Goal: Task Accomplishment & Management: Manage account settings

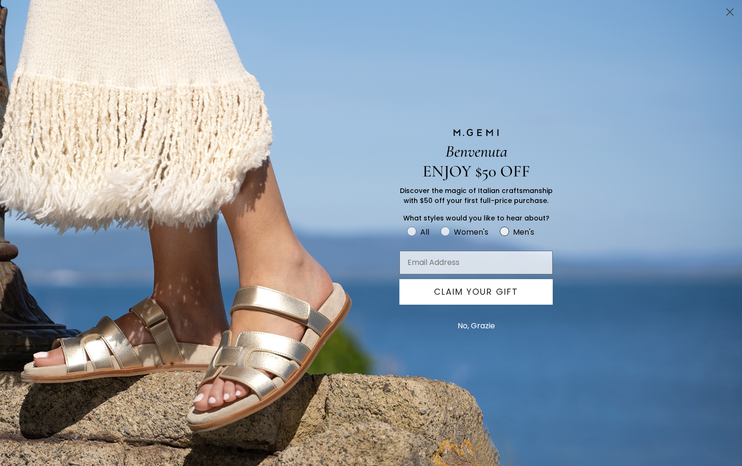
click at [505, 230] on circle "FULLSCREEN Form" at bounding box center [504, 231] width 9 height 9
click at [407, 226] on input "Men's" at bounding box center [407, 225] width 0 height 0
radio input "true"
click at [500, 289] on button "CLAIM YOUR GIFT" at bounding box center [476, 292] width 153 height 26
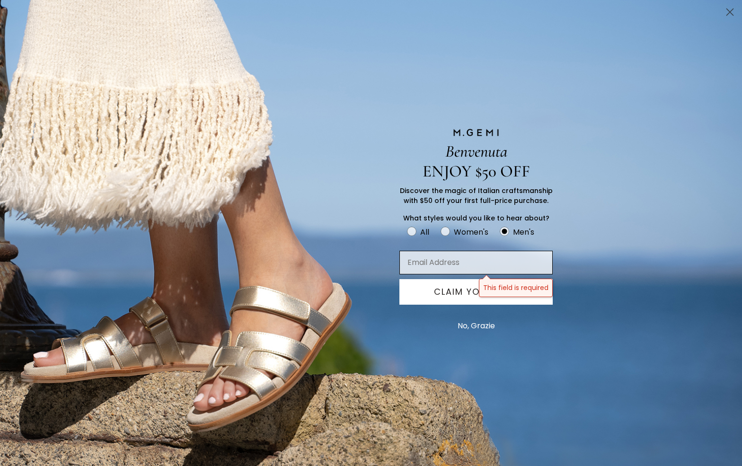
click at [444, 260] on input "Email Address" at bounding box center [476, 263] width 153 height 24
type input "jlhorowi@yu.edu"
click at [464, 286] on button "CLAIM YOUR GIFT" at bounding box center [476, 292] width 153 height 26
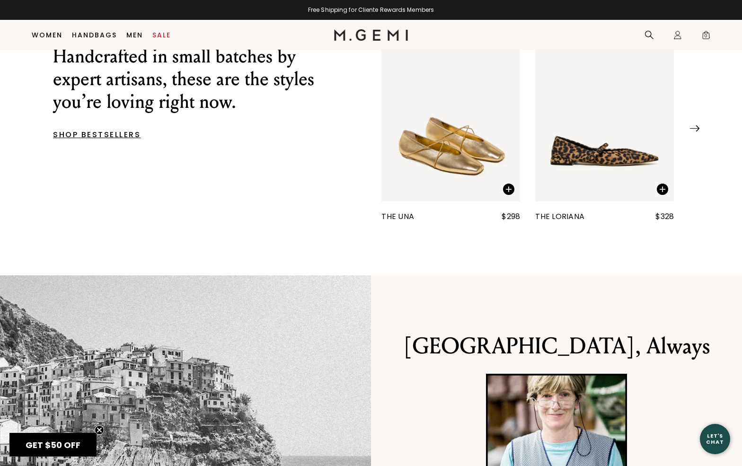
scroll to position [519, 0]
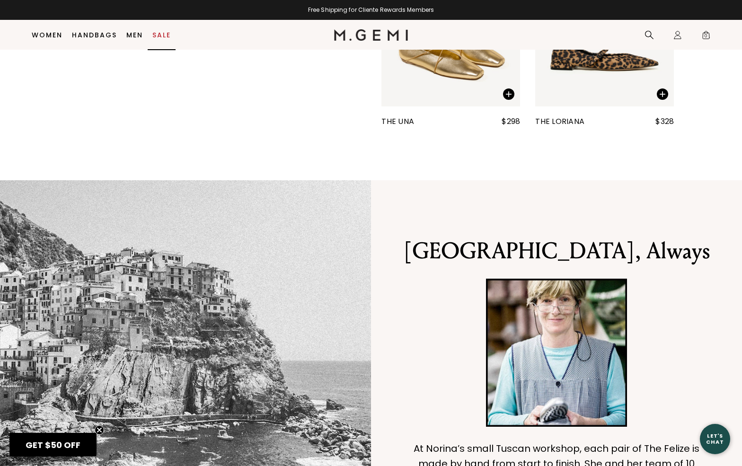
click at [159, 32] on link "Sale" at bounding box center [161, 35] width 18 height 8
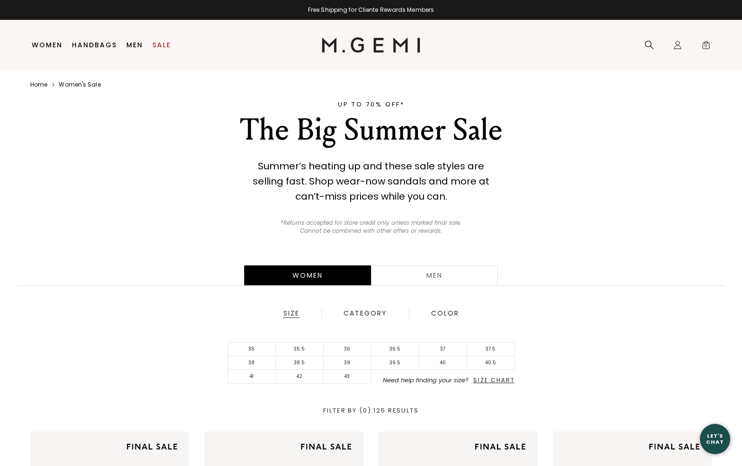
click at [435, 273] on div "Men" at bounding box center [434, 276] width 127 height 20
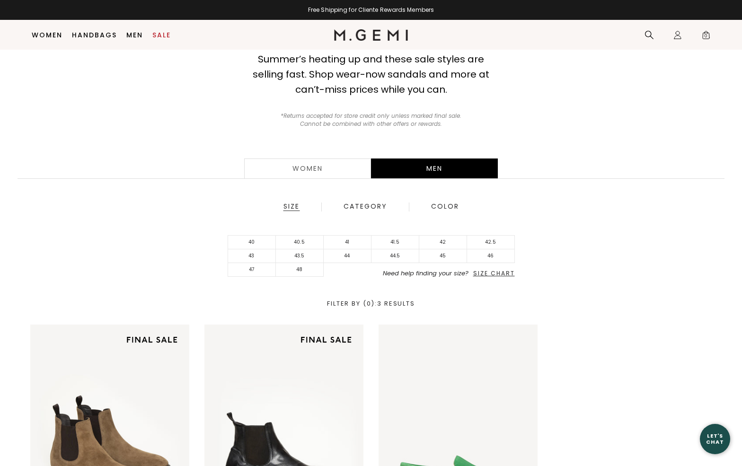
scroll to position [40, 0]
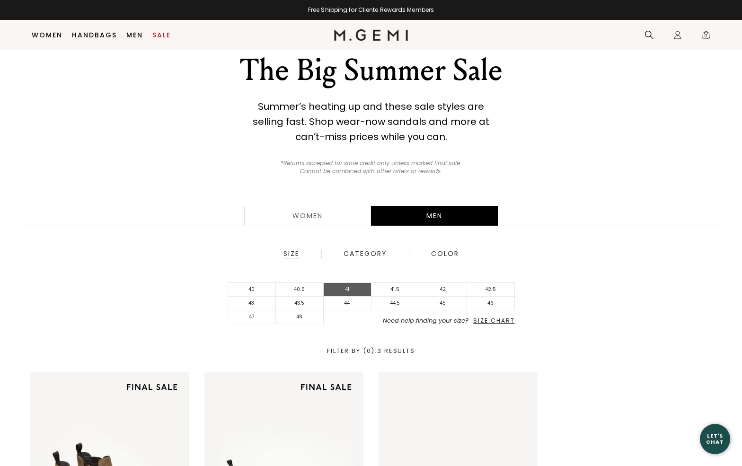
click at [346, 285] on li "41" at bounding box center [348, 290] width 48 height 14
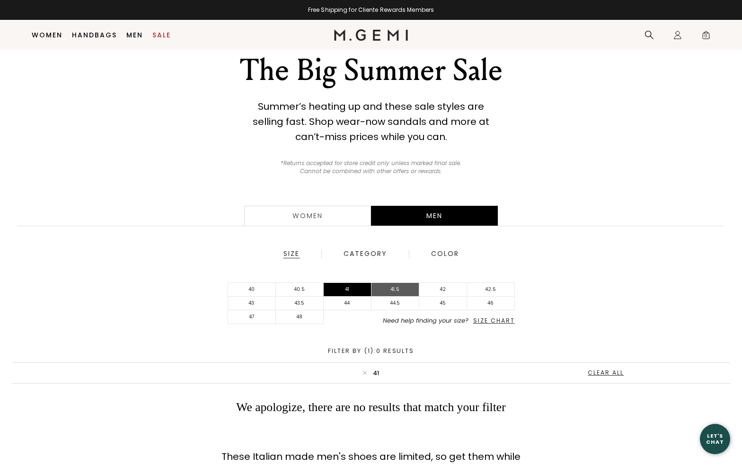
click at [389, 286] on li "41.5" at bounding box center [396, 290] width 48 height 14
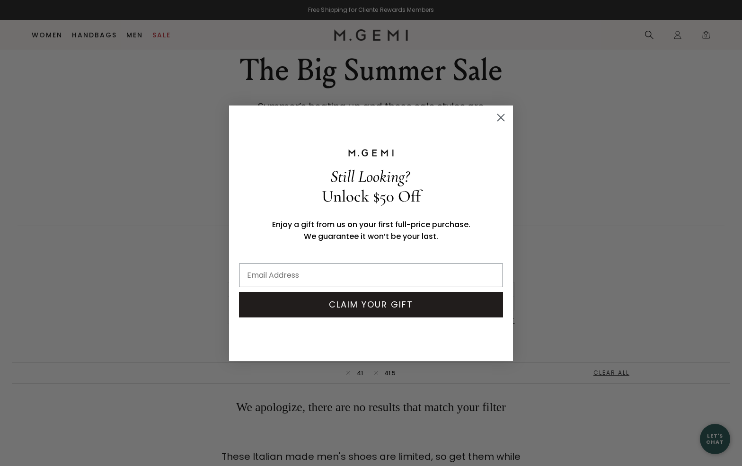
click at [499, 115] on circle "Close dialog" at bounding box center [501, 117] width 16 height 16
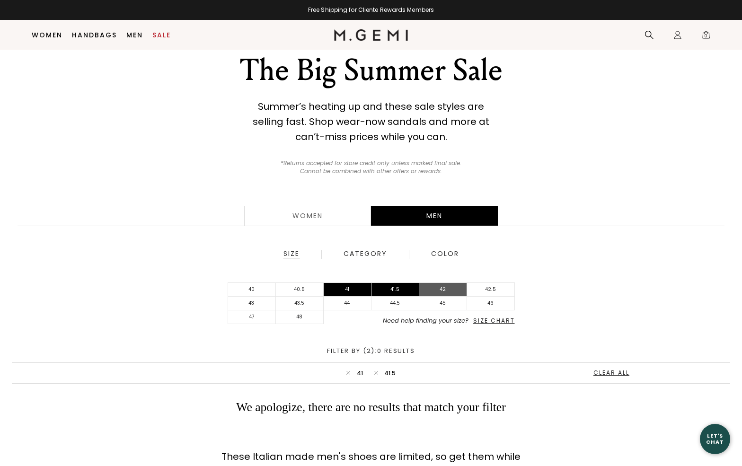
click at [444, 286] on li "42" at bounding box center [443, 290] width 48 height 14
click at [338, 287] on li "41" at bounding box center [348, 290] width 48 height 14
click at [391, 288] on li "41.5" at bounding box center [396, 290] width 48 height 14
click at [493, 286] on li "42.5" at bounding box center [491, 290] width 48 height 14
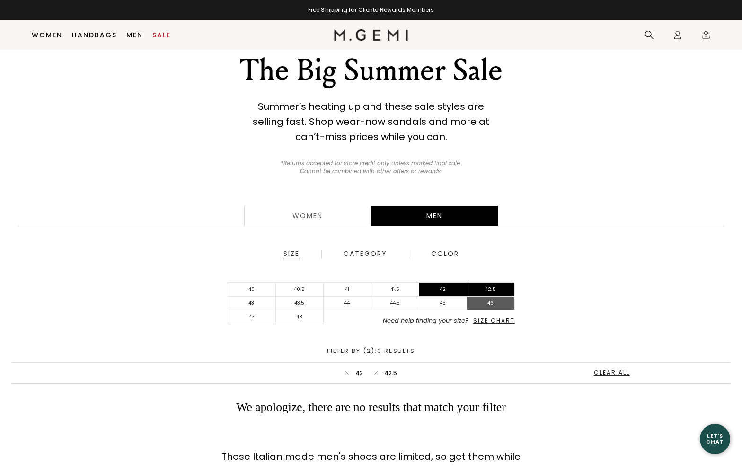
click at [488, 304] on li "46" at bounding box center [491, 304] width 48 height 14
click at [451, 302] on li "45" at bounding box center [443, 304] width 48 height 14
click at [400, 300] on li "44.5" at bounding box center [396, 304] width 48 height 14
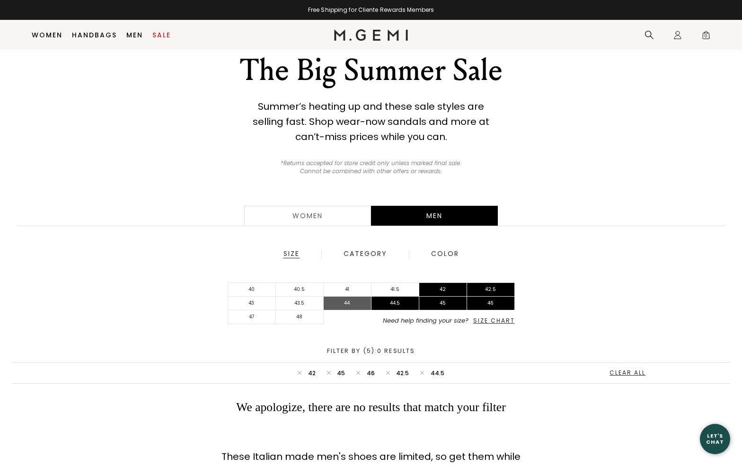
click at [342, 299] on li "44" at bounding box center [348, 304] width 48 height 14
click at [308, 299] on li "43.5" at bounding box center [300, 304] width 48 height 14
click at [255, 300] on li "43" at bounding box center [252, 304] width 48 height 14
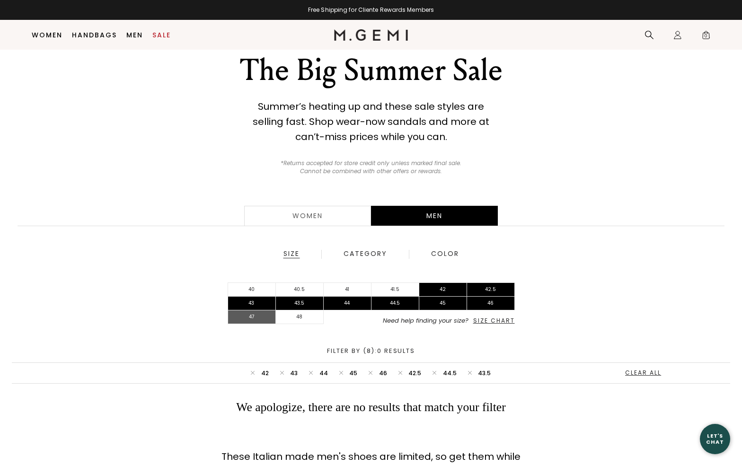
click at [246, 316] on li "47" at bounding box center [252, 318] width 48 height 14
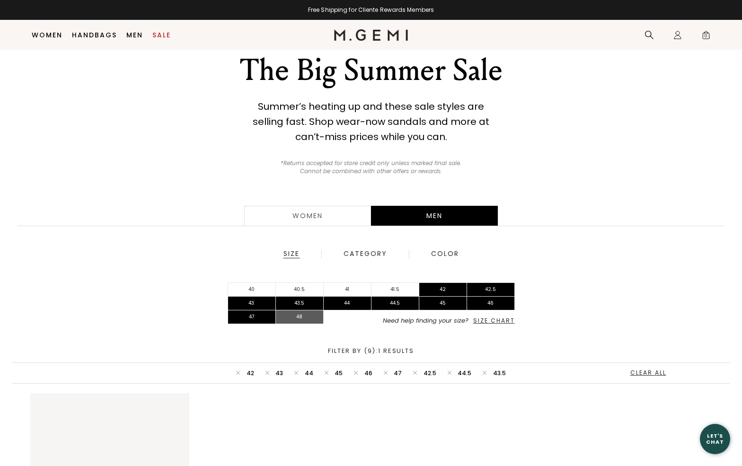
click at [295, 313] on li "48" at bounding box center [300, 318] width 48 height 14
click at [649, 370] on div "Clear All" at bounding box center [655, 373] width 41 height 7
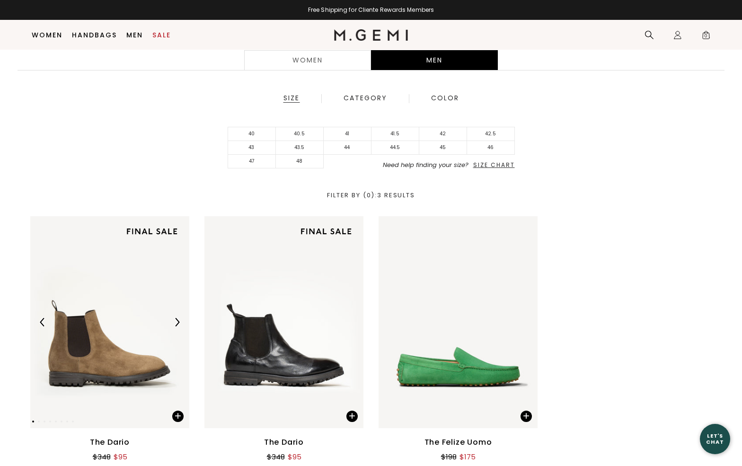
scroll to position [229, 0]
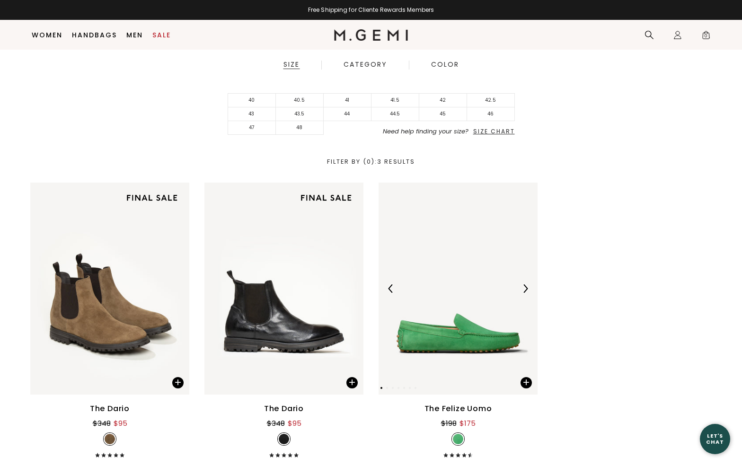
click at [525, 286] on img at bounding box center [525, 289] width 9 height 9
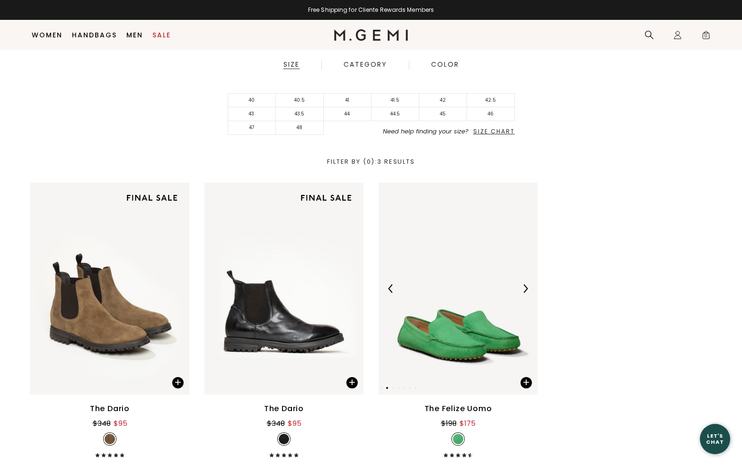
click at [525, 286] on img at bounding box center [525, 289] width 9 height 9
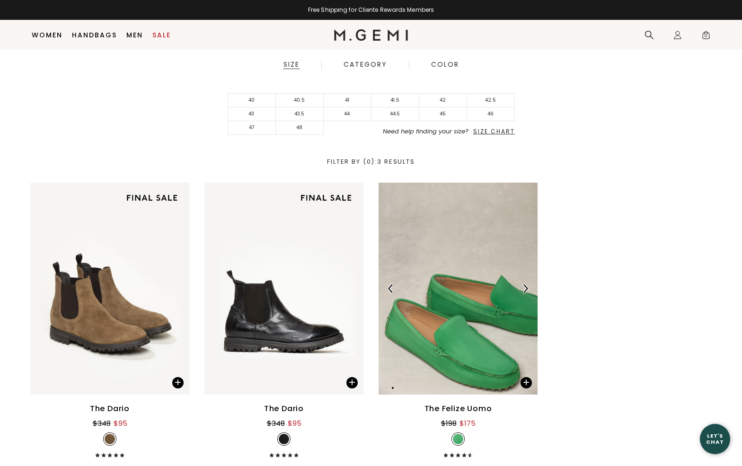
click at [525, 286] on img at bounding box center [525, 289] width 9 height 9
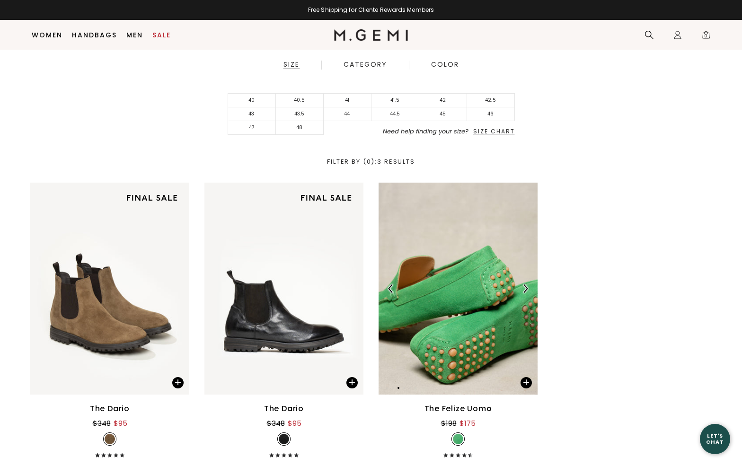
click at [525, 286] on img at bounding box center [525, 289] width 9 height 9
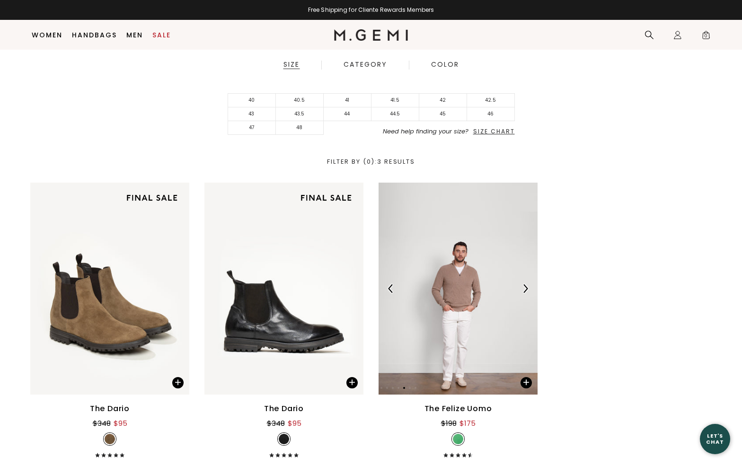
click at [525, 286] on img at bounding box center [525, 289] width 9 height 9
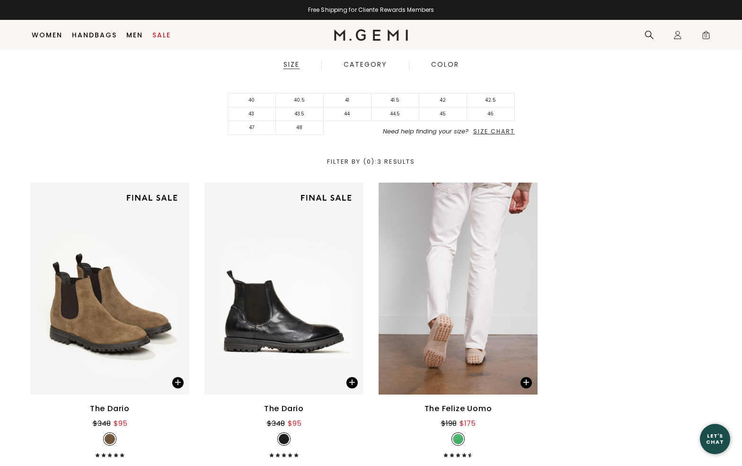
click at [475, 405] on div "The Felize Uomo" at bounding box center [459, 408] width 68 height 11
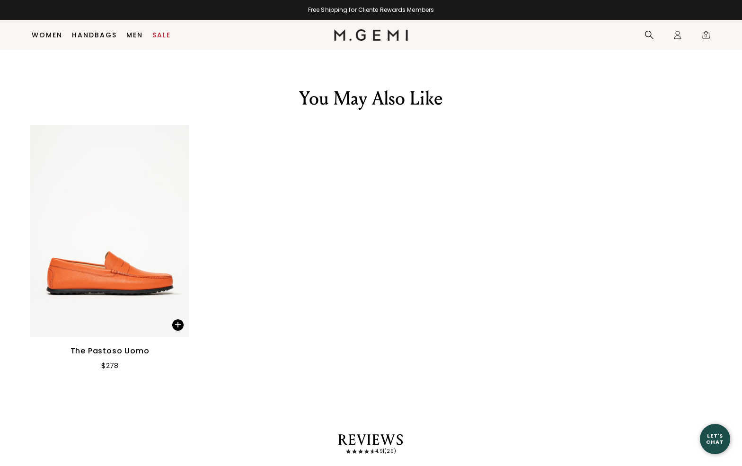
scroll to position [1448, 0]
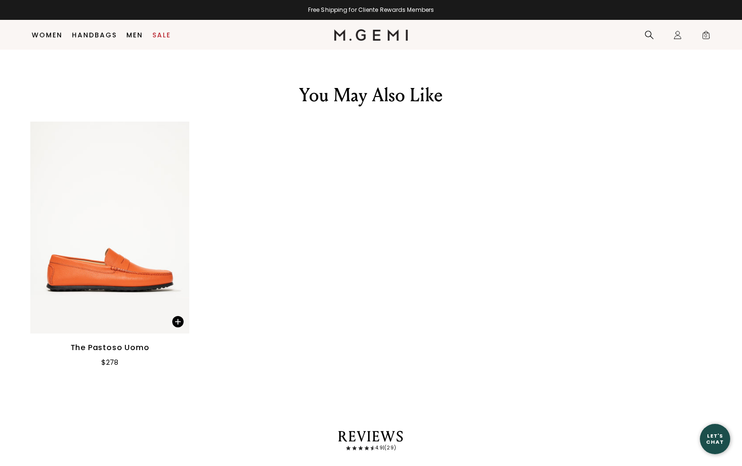
click at [107, 314] on img at bounding box center [109, 228] width 159 height 212
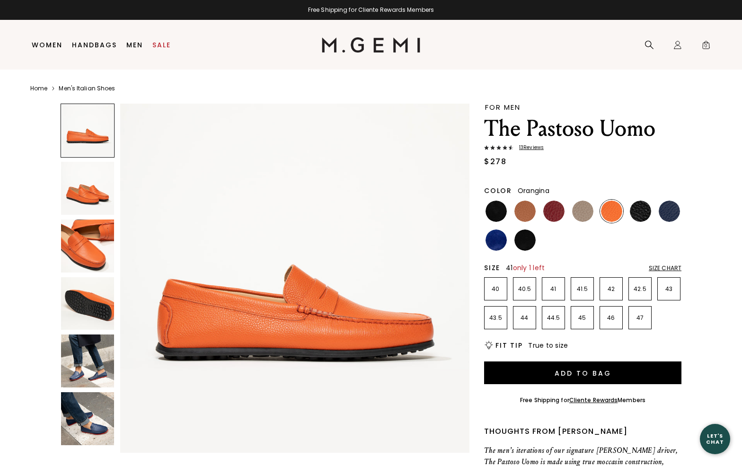
click at [555, 283] on li "41" at bounding box center [553, 288] width 23 height 23
click at [523, 208] on img at bounding box center [525, 211] width 21 height 21
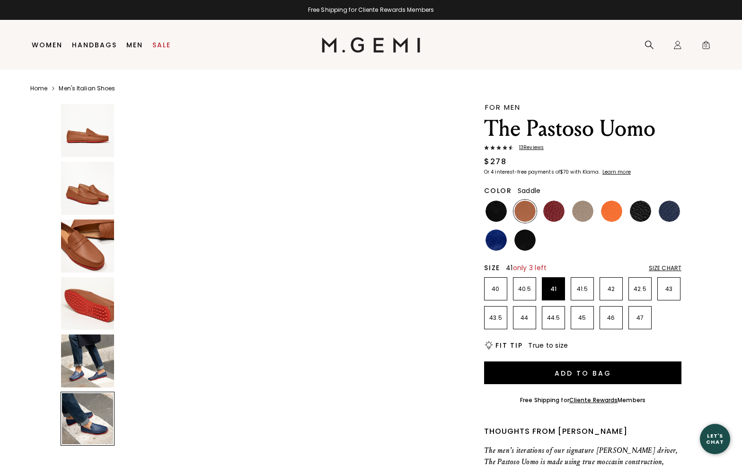
scroll to position [1769, 0]
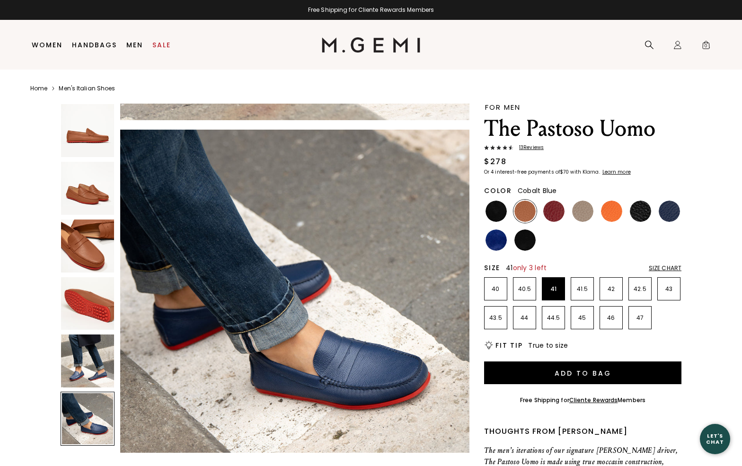
click at [493, 237] on img at bounding box center [496, 240] width 21 height 21
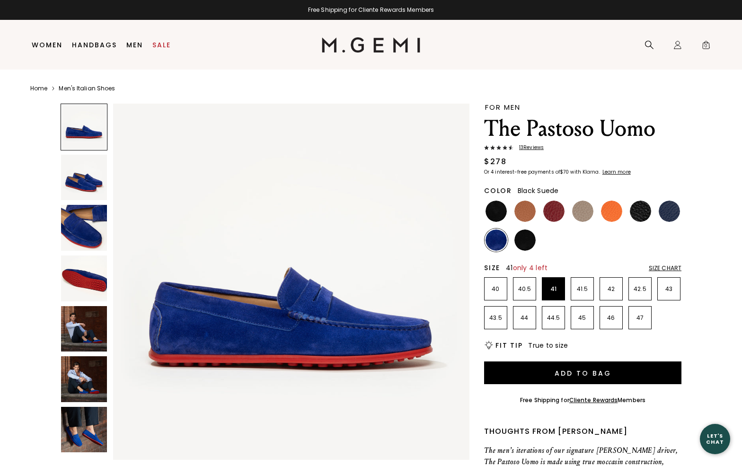
click at [527, 238] on img at bounding box center [525, 240] width 21 height 21
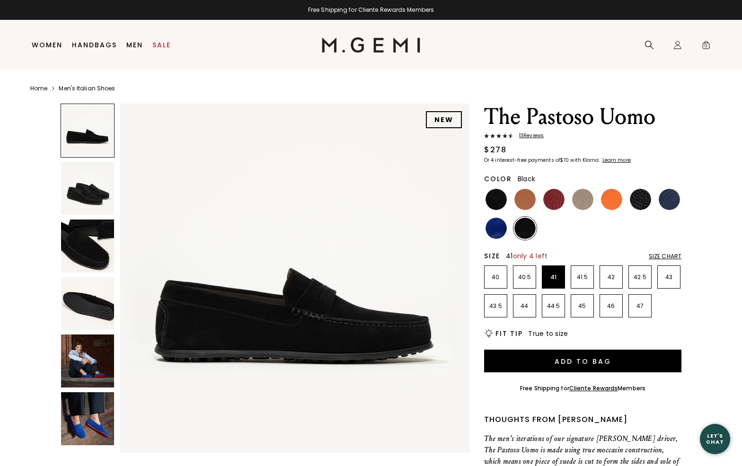
click at [494, 189] on img at bounding box center [496, 199] width 21 height 21
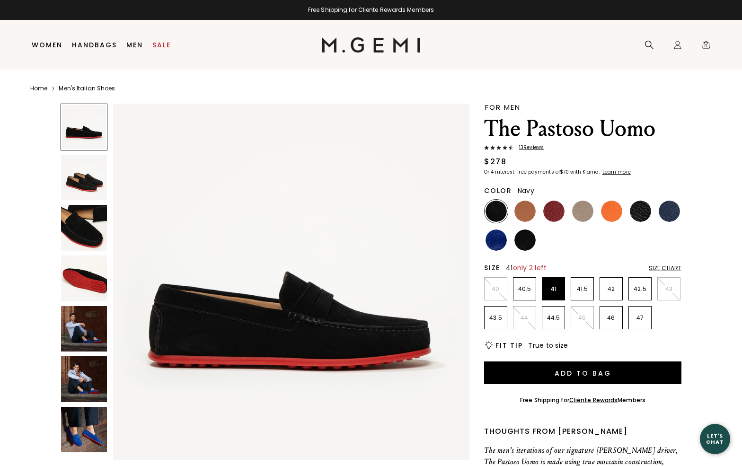
click at [672, 207] on img at bounding box center [669, 211] width 21 height 21
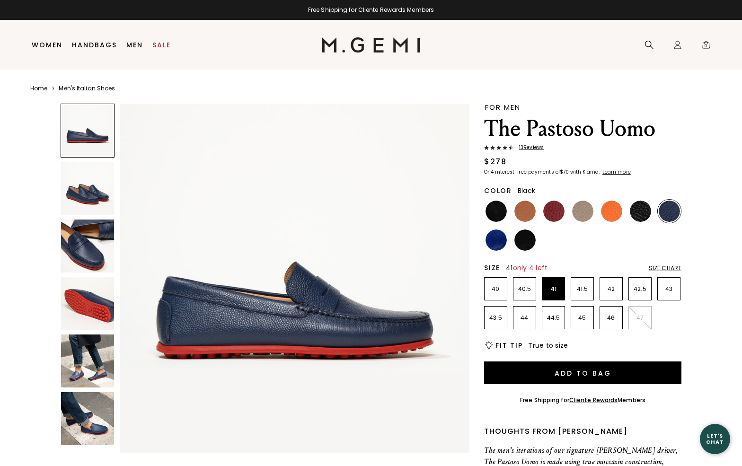
click at [642, 207] on img at bounding box center [640, 211] width 21 height 21
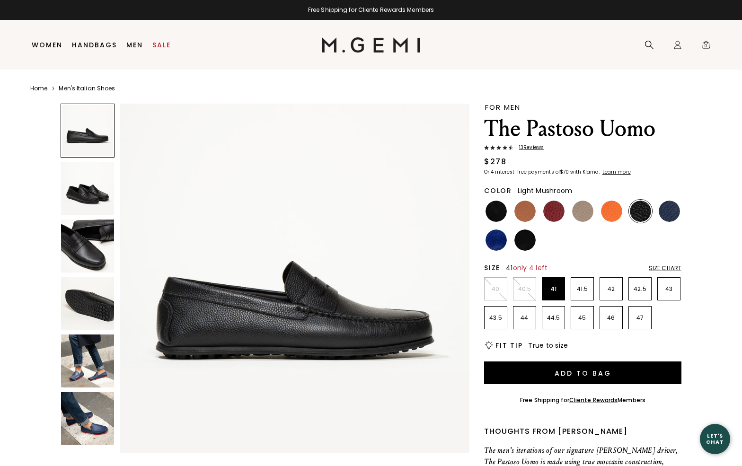
click at [579, 208] on img at bounding box center [582, 211] width 21 height 21
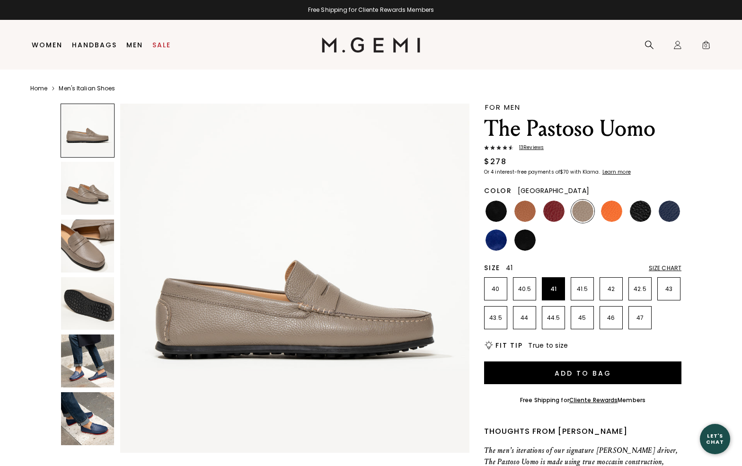
click at [553, 207] on img at bounding box center [554, 211] width 21 height 21
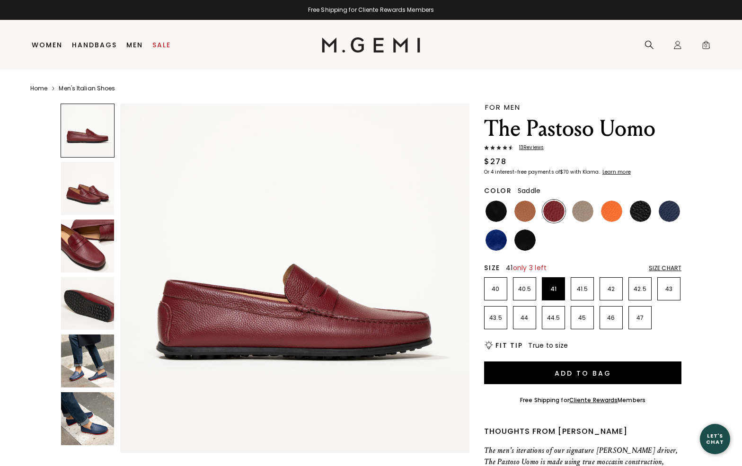
click at [524, 207] on img at bounding box center [525, 211] width 21 height 21
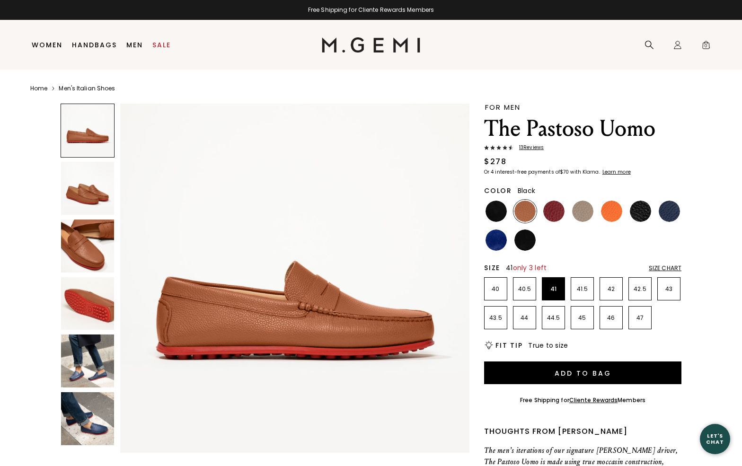
click at [495, 207] on img at bounding box center [496, 211] width 21 height 21
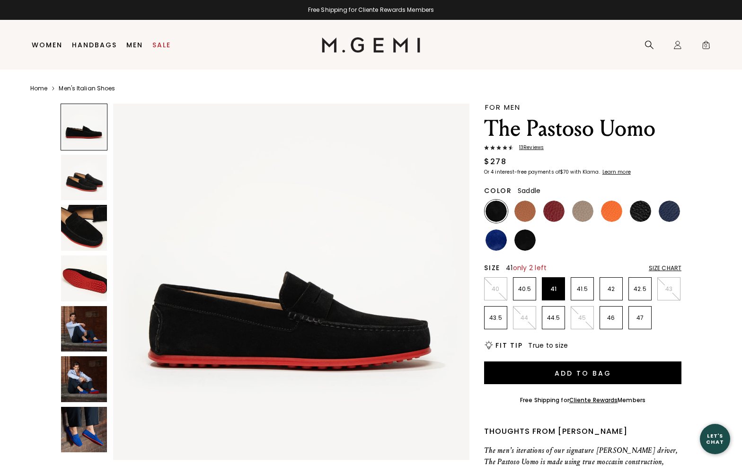
click at [532, 203] on img at bounding box center [525, 211] width 21 height 21
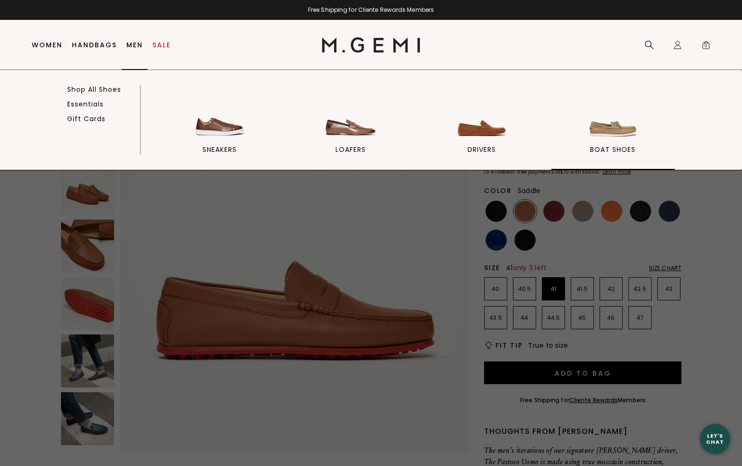
click at [610, 126] on img at bounding box center [613, 114] width 53 height 53
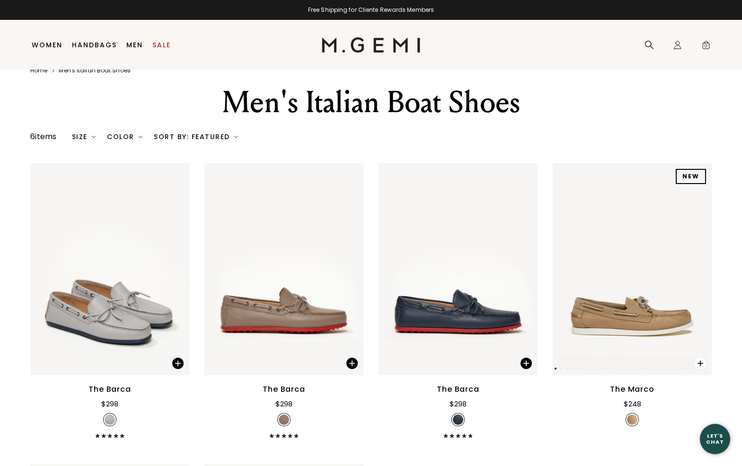
scroll to position [20, 0]
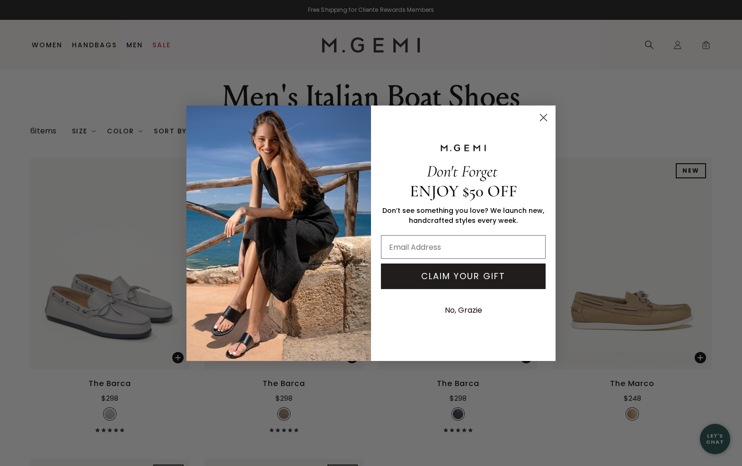
click at [542, 115] on circle "Close dialog" at bounding box center [544, 117] width 16 height 16
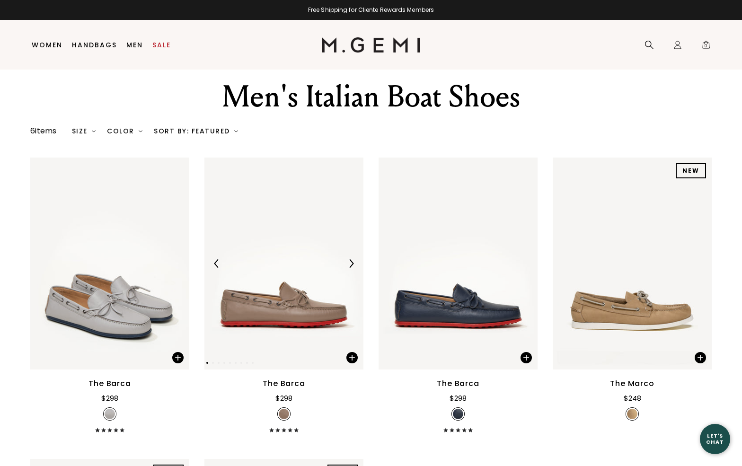
click at [296, 307] on img at bounding box center [284, 264] width 159 height 212
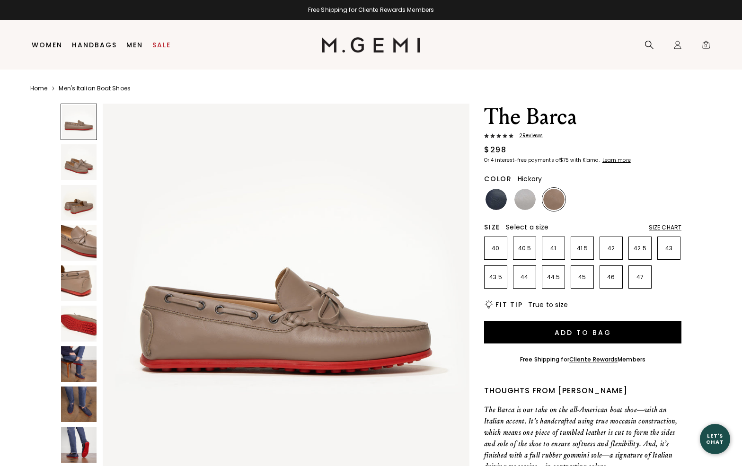
click at [553, 196] on img at bounding box center [554, 199] width 21 height 21
click at [525, 196] on img at bounding box center [525, 199] width 21 height 21
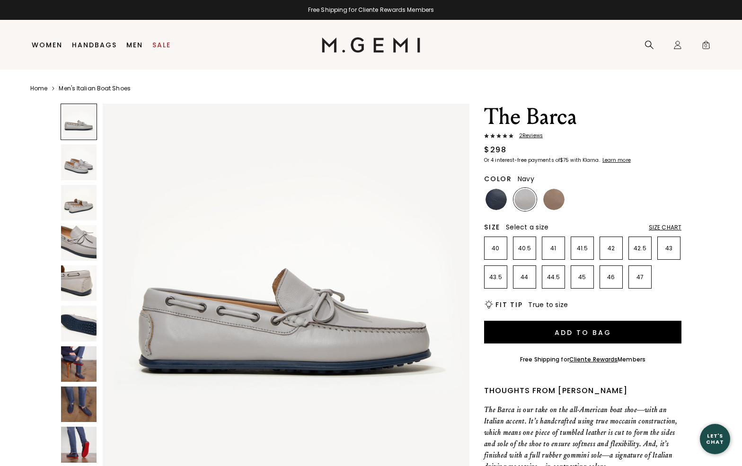
click at [492, 196] on img at bounding box center [496, 199] width 21 height 21
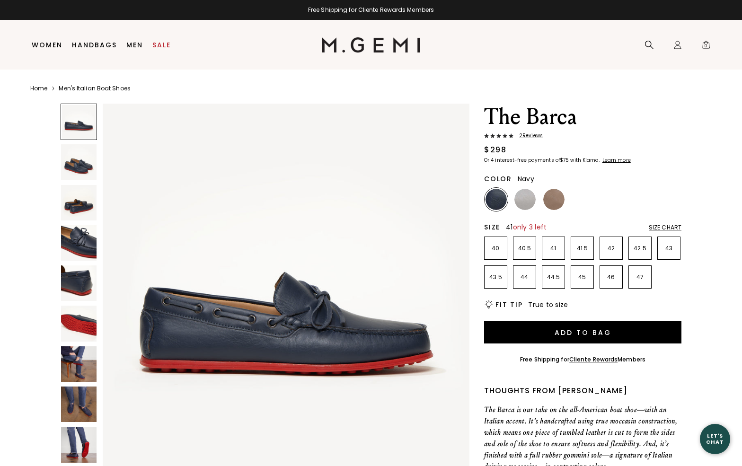
click at [553, 245] on p "41" at bounding box center [554, 249] width 22 height 8
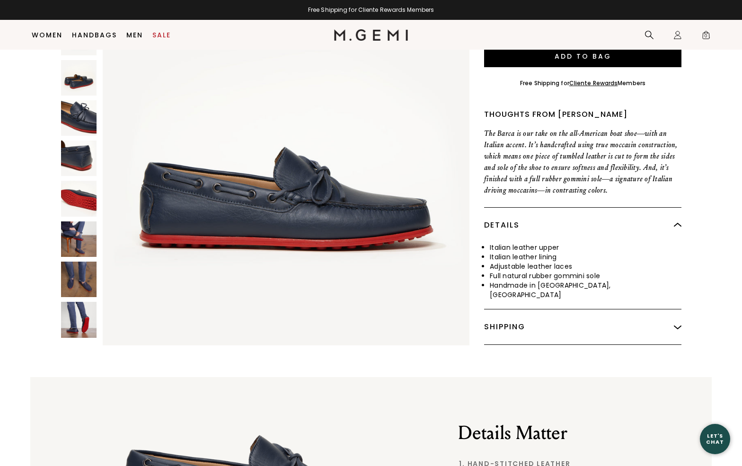
scroll to position [264, 0]
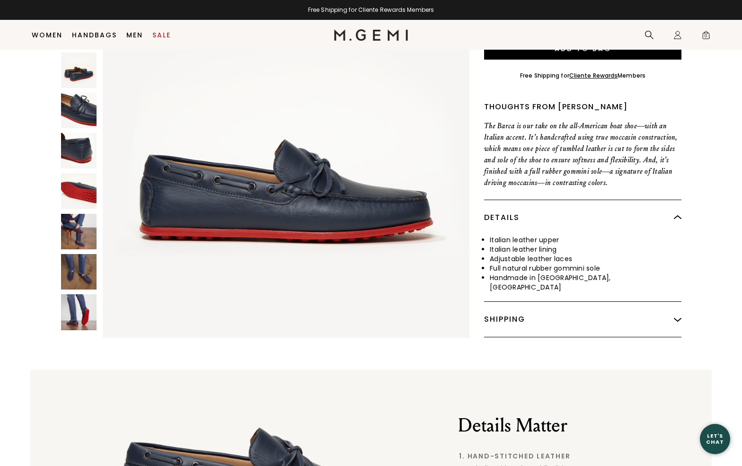
click at [679, 306] on div "Shipping" at bounding box center [582, 319] width 197 height 35
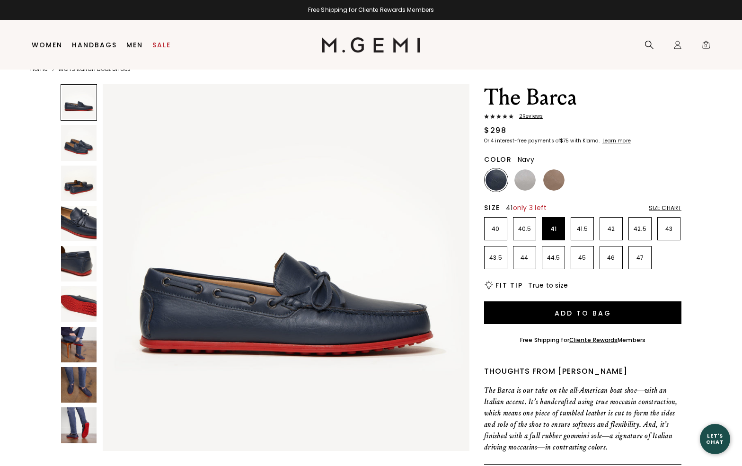
scroll to position [20, 0]
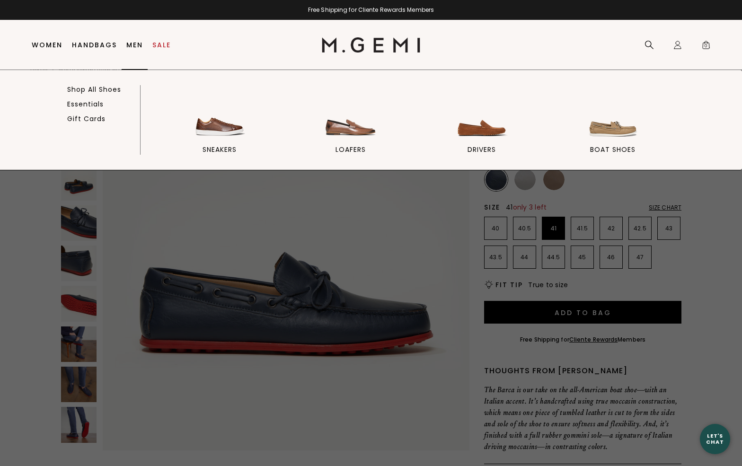
click at [134, 44] on link "Men" at bounding box center [134, 45] width 17 height 8
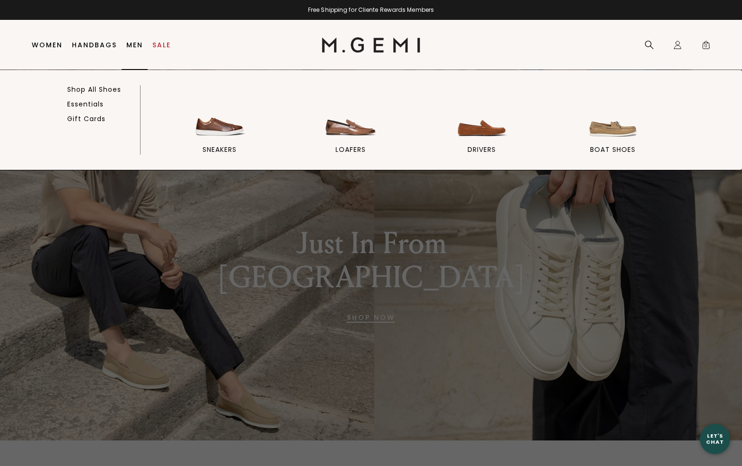
click at [130, 42] on link "Men" at bounding box center [134, 45] width 17 height 8
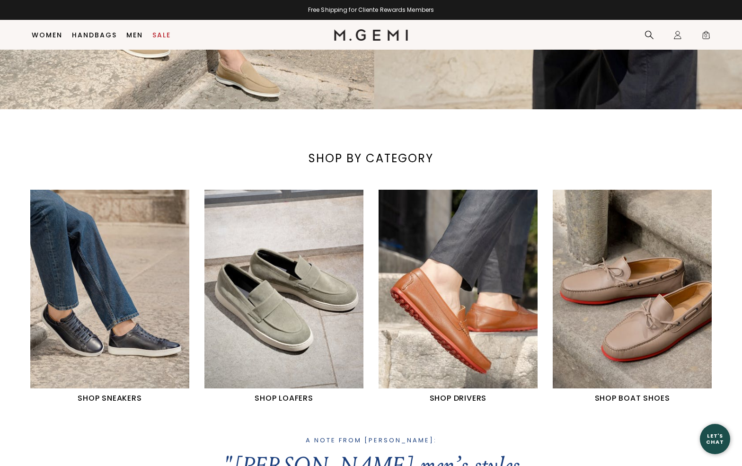
scroll to position [359, 0]
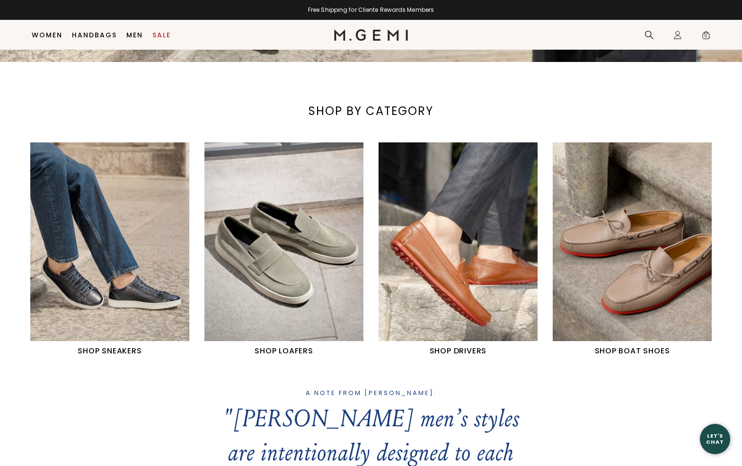
click at [449, 275] on img "3 / 4" at bounding box center [458, 242] width 159 height 199
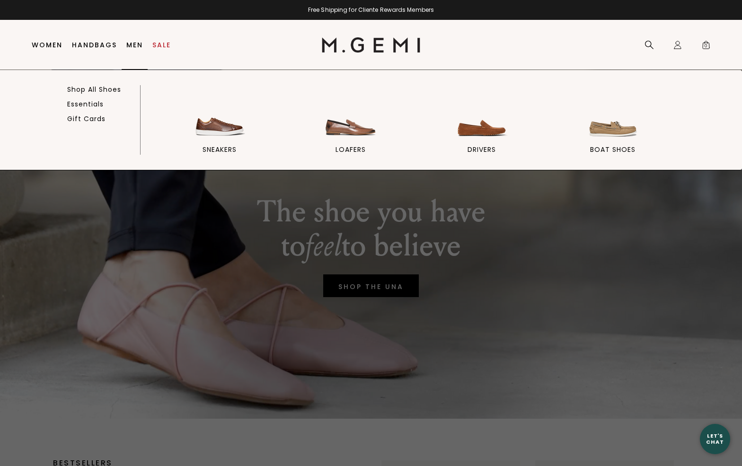
click at [134, 41] on link "Men" at bounding box center [134, 45] width 17 height 8
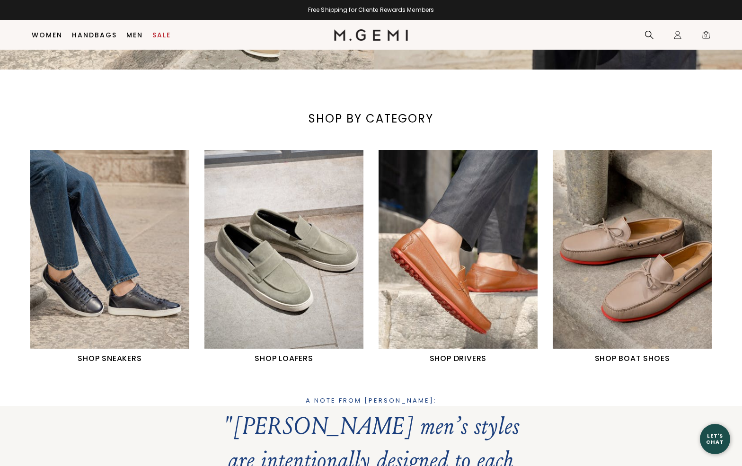
click at [282, 267] on img "2 / 4" at bounding box center [284, 249] width 159 height 199
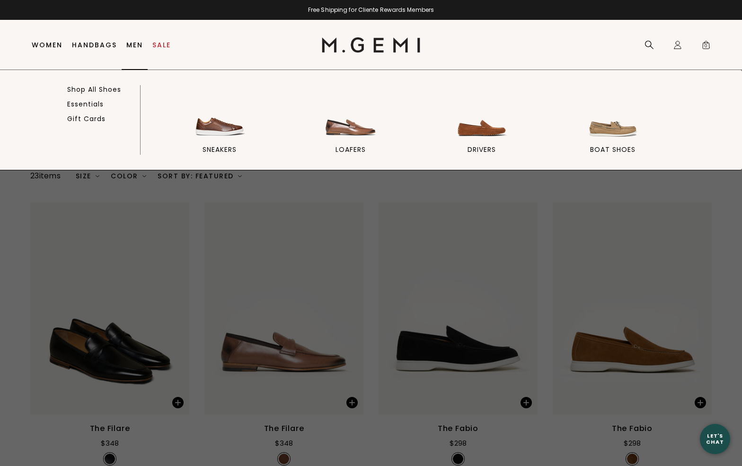
click at [135, 42] on link "Men" at bounding box center [134, 45] width 17 height 8
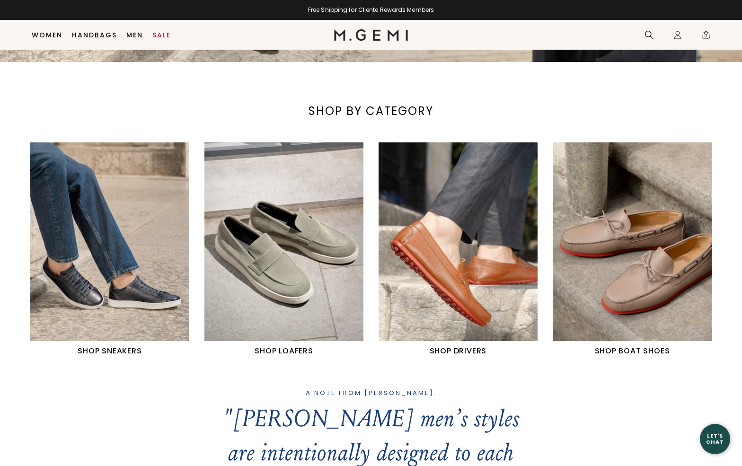
click at [657, 273] on img "4 / 4" at bounding box center [632, 242] width 159 height 199
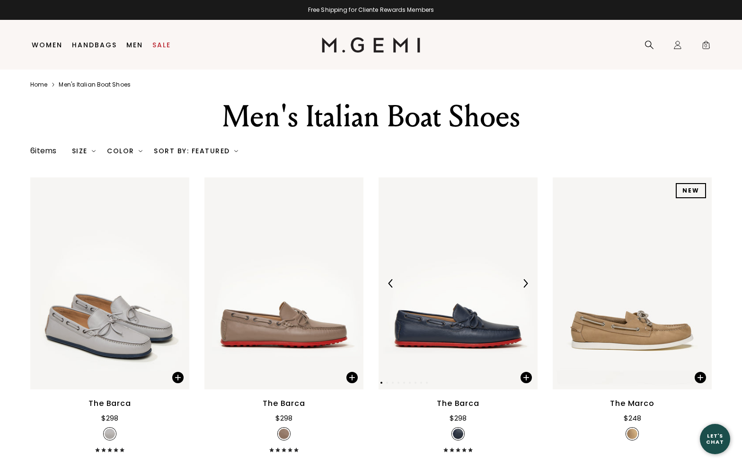
click at [436, 330] on img at bounding box center [458, 284] width 159 height 212
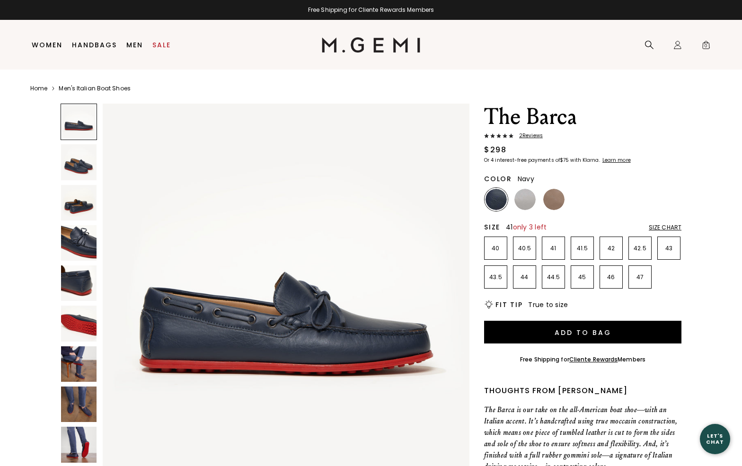
click at [556, 247] on p "41" at bounding box center [554, 249] width 22 height 8
click at [666, 226] on div "Size Chart" at bounding box center [665, 228] width 33 height 8
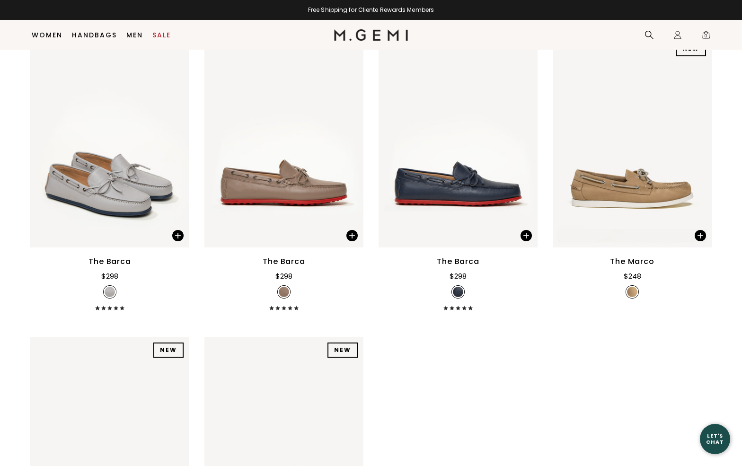
click at [637, 259] on div "The Marco" at bounding box center [632, 261] width 44 height 11
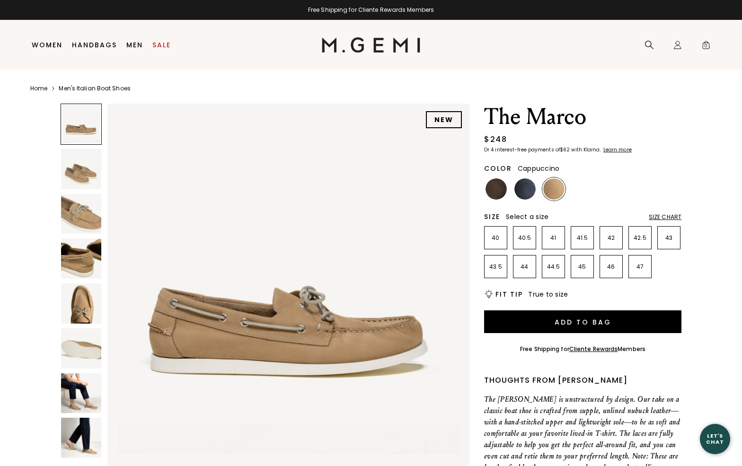
click at [551, 187] on img at bounding box center [554, 188] width 21 height 21
click at [522, 188] on img at bounding box center [525, 188] width 21 height 21
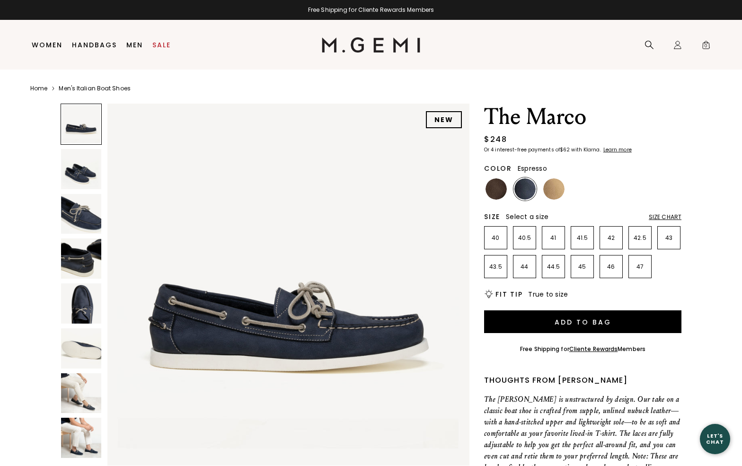
click at [496, 187] on img at bounding box center [496, 188] width 21 height 21
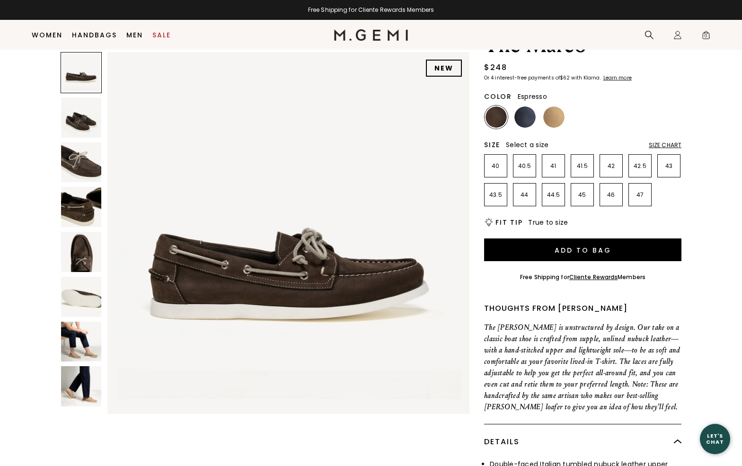
scroll to position [27, 0]
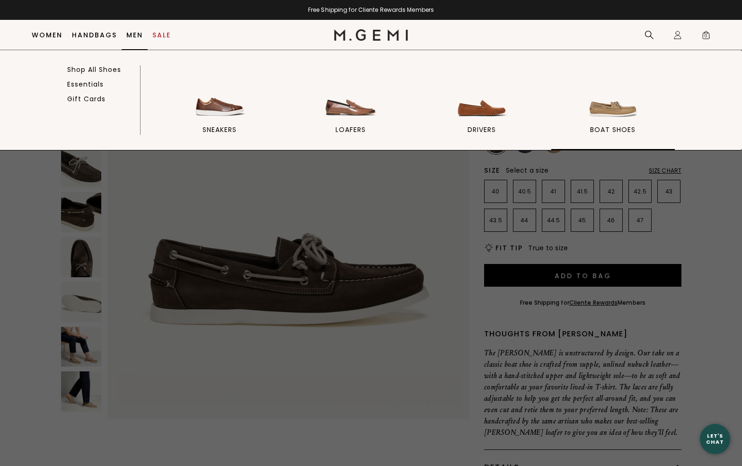
click at [612, 109] on img at bounding box center [613, 94] width 53 height 53
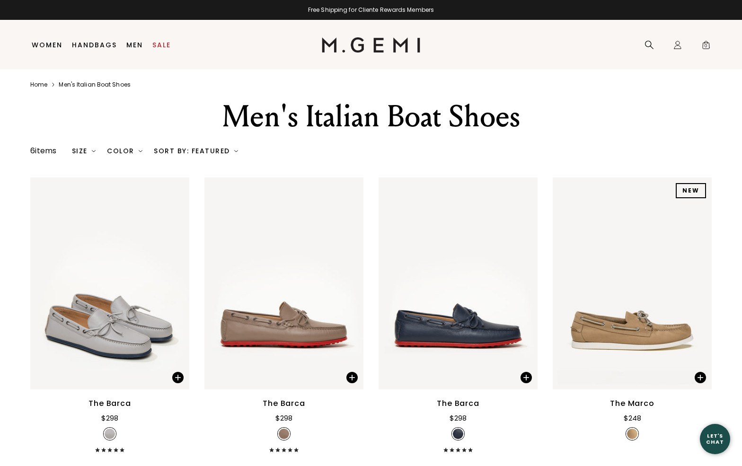
click at [295, 400] on div "The Barca" at bounding box center [284, 403] width 42 height 11
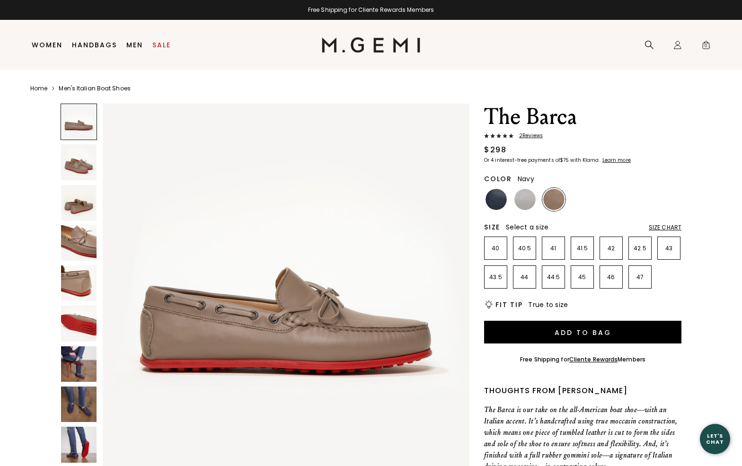
click at [491, 197] on img at bounding box center [496, 199] width 21 height 21
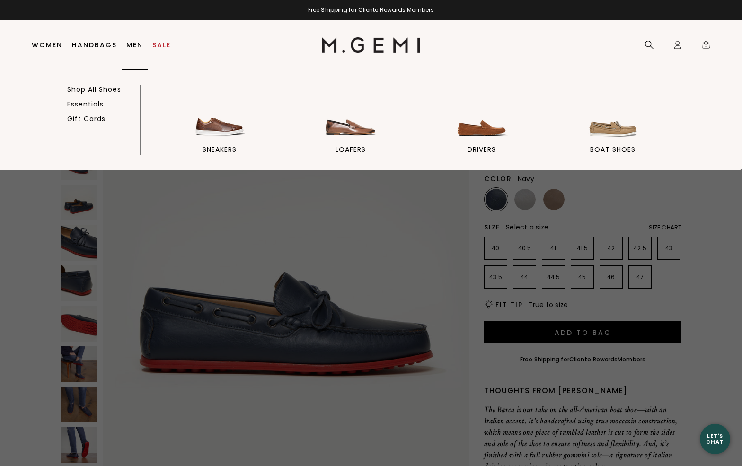
click at [129, 44] on link "Men" at bounding box center [134, 45] width 17 height 8
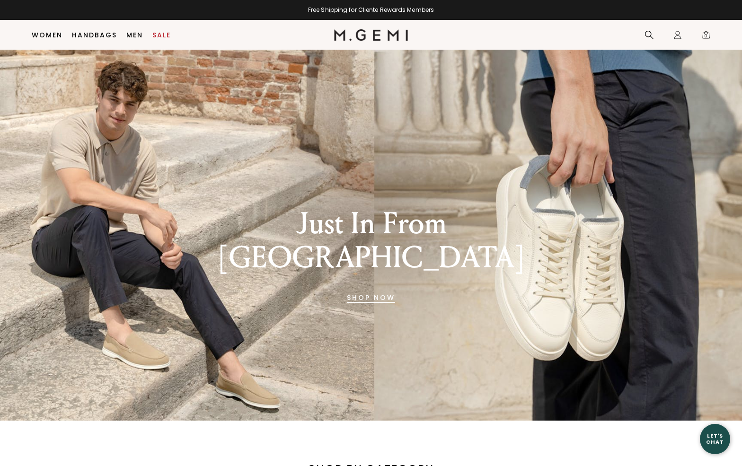
scroll to position [359, 0]
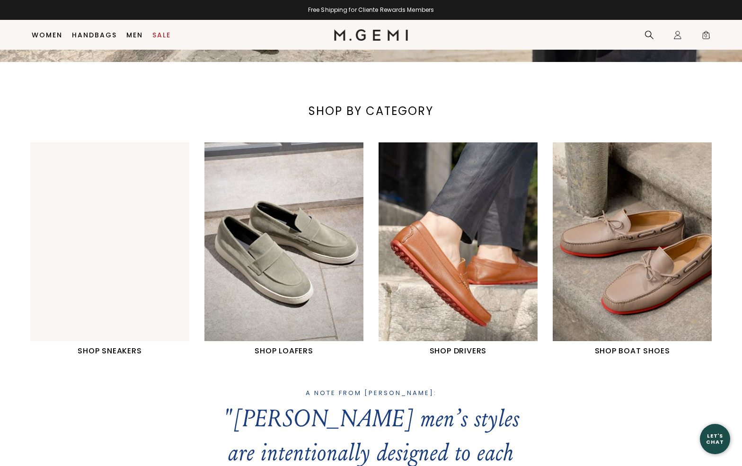
click at [118, 277] on img "1 / 4" at bounding box center [109, 242] width 159 height 199
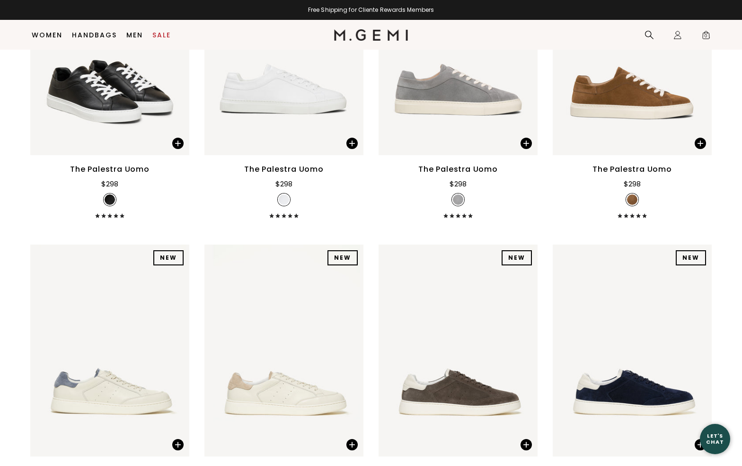
scroll to position [217, 0]
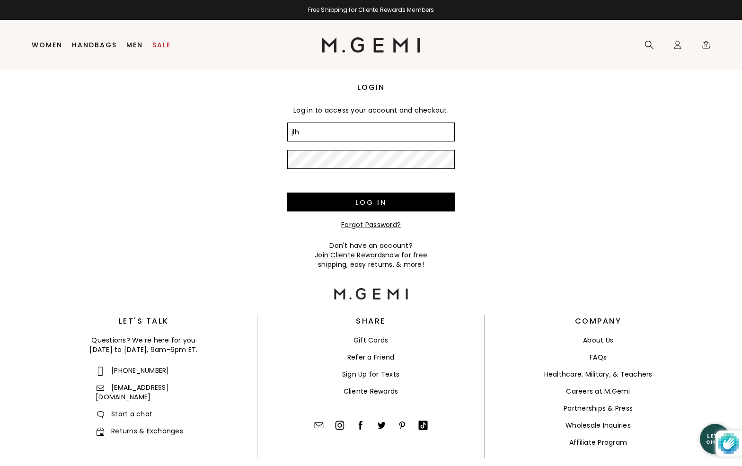
type input "[EMAIL_ADDRESS][DOMAIN_NAME]"
click at [287, 193] on input "Log in" at bounding box center [371, 202] width 168 height 19
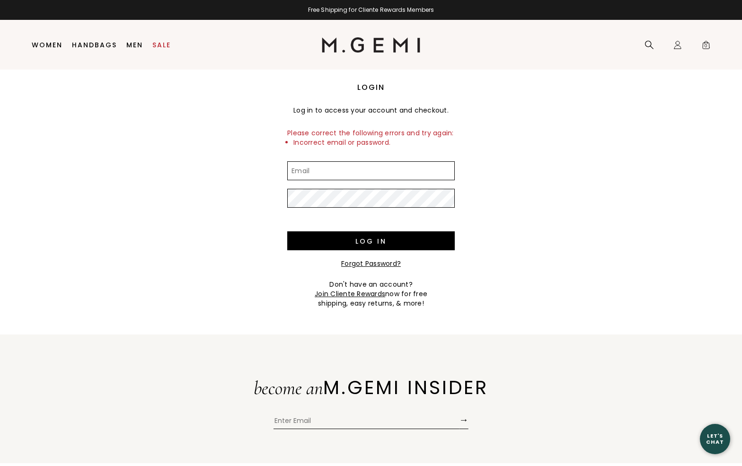
click at [334, 170] on input "Email" at bounding box center [371, 170] width 168 height 19
type input "joseph.horowitz@gmail.com"
click at [287, 232] on input "Log in" at bounding box center [371, 241] width 168 height 19
click at [376, 262] on link "Forgot Password?" at bounding box center [371, 263] width 60 height 9
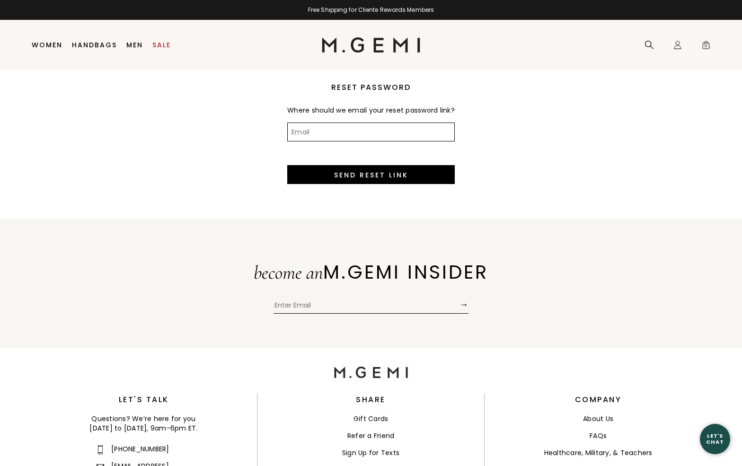
click at [341, 142] on input "Email" at bounding box center [371, 132] width 168 height 19
type input "jlhorowi@yu.edu"
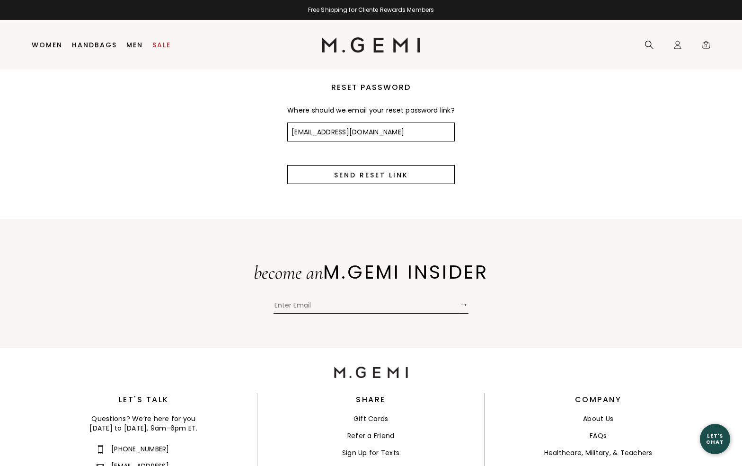
click at [363, 183] on input "Send Reset Link" at bounding box center [371, 174] width 168 height 19
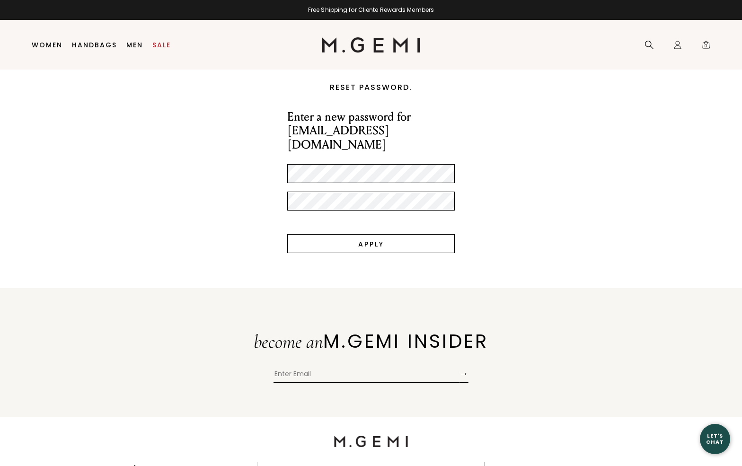
click at [368, 234] on input "Apply" at bounding box center [371, 243] width 168 height 19
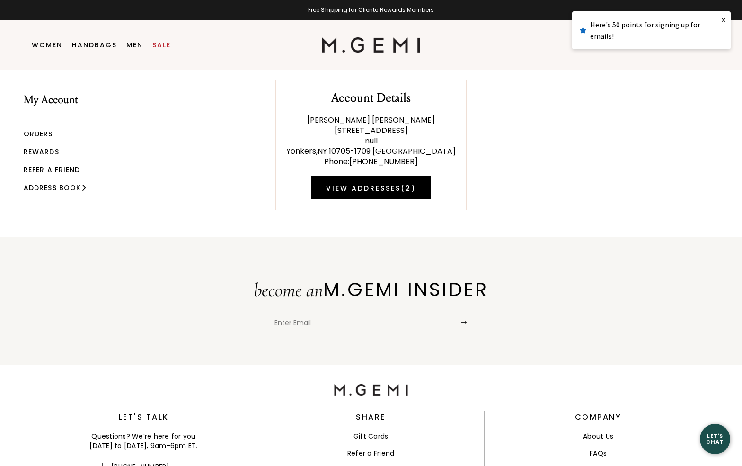
click at [37, 130] on link "Orders" at bounding box center [38, 133] width 29 height 9
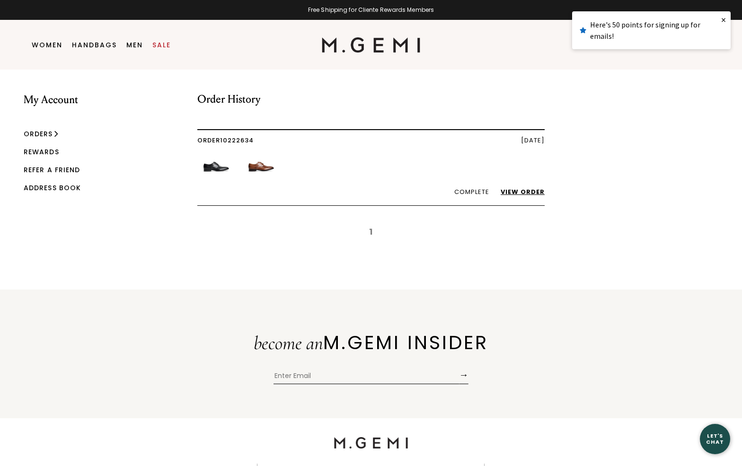
click at [520, 187] on link "View Order" at bounding box center [518, 191] width 54 height 9
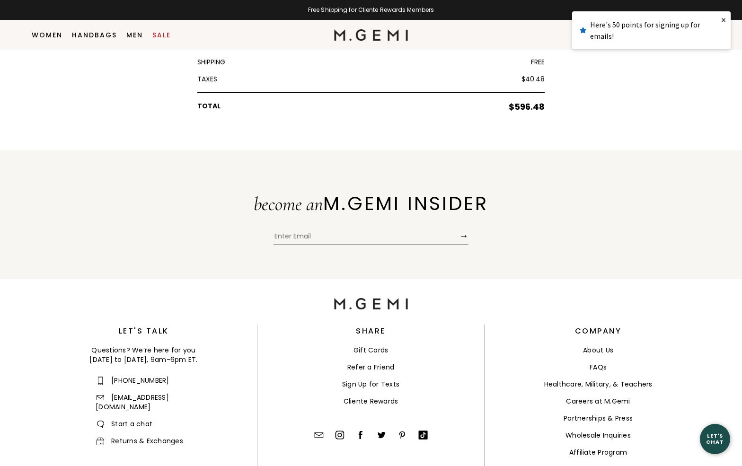
scroll to position [339, 0]
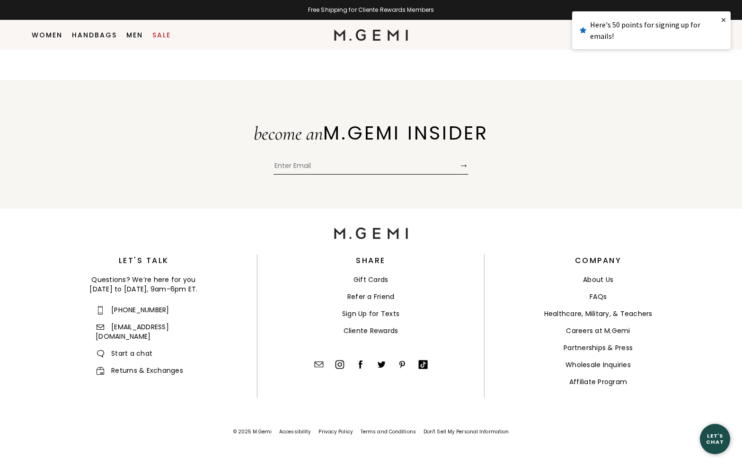
click at [598, 294] on link "FAQs" at bounding box center [598, 296] width 17 height 9
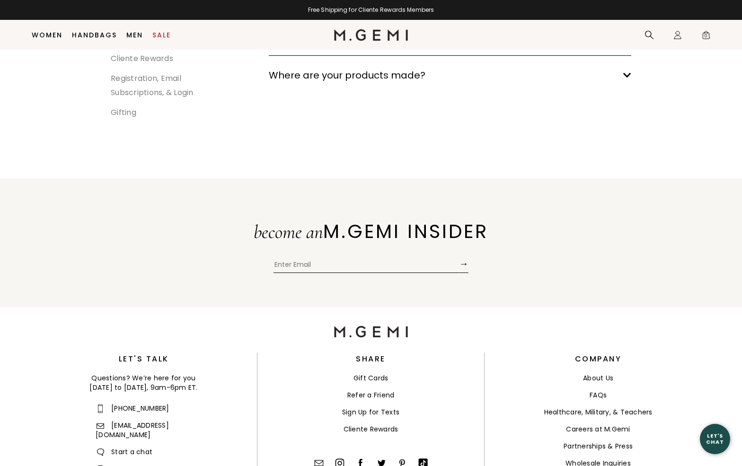
scroll to position [313, 0]
click at [356, 428] on link "Cliente Rewards" at bounding box center [371, 428] width 55 height 9
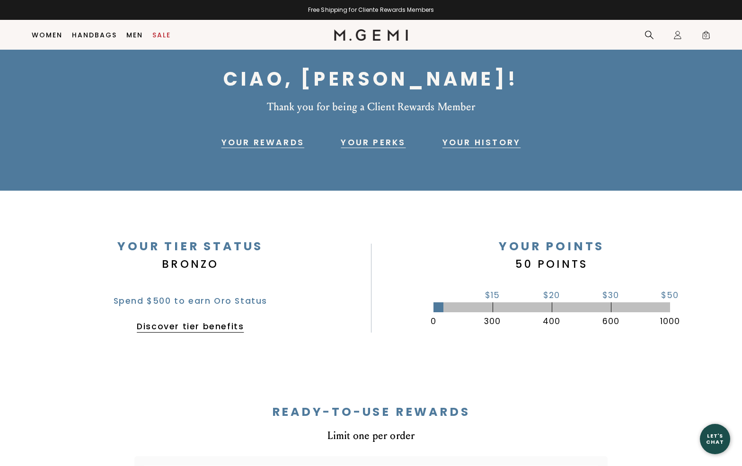
scroll to position [27, 0]
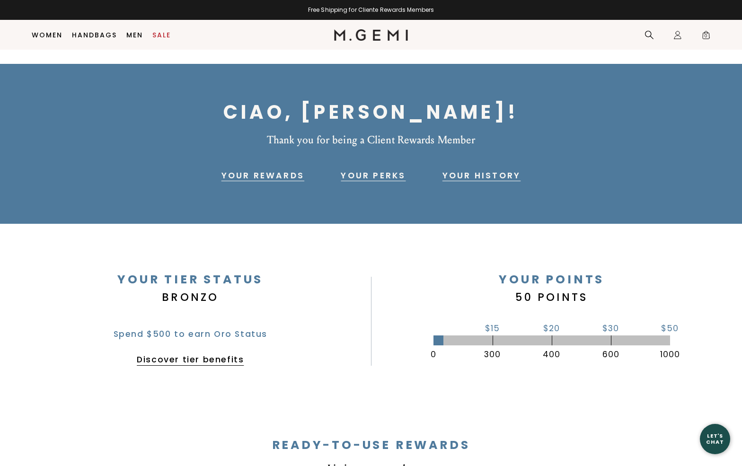
click at [479, 171] on link "Your History" at bounding box center [482, 175] width 78 height 11
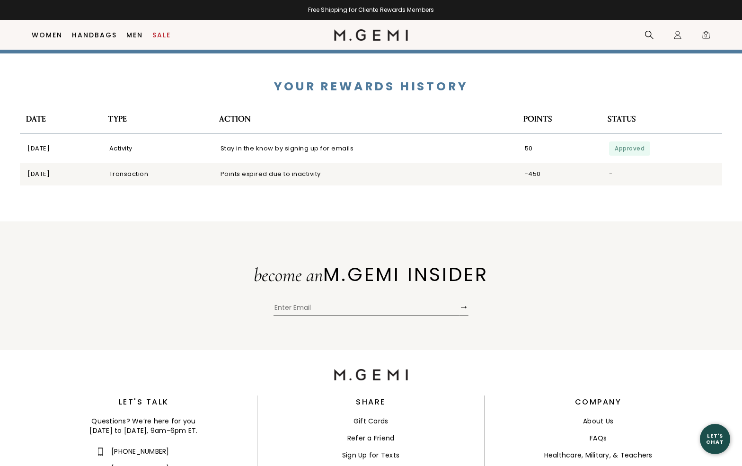
scroll to position [2008, 0]
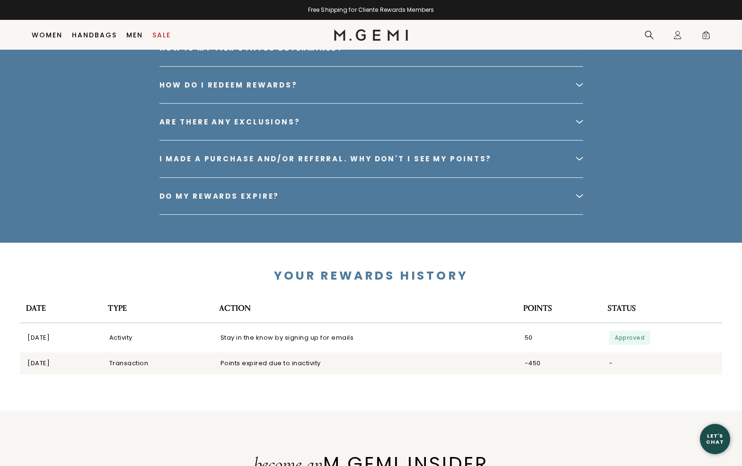
click at [224, 193] on div "Do my rewards expire?" at bounding box center [220, 196] width 120 height 8
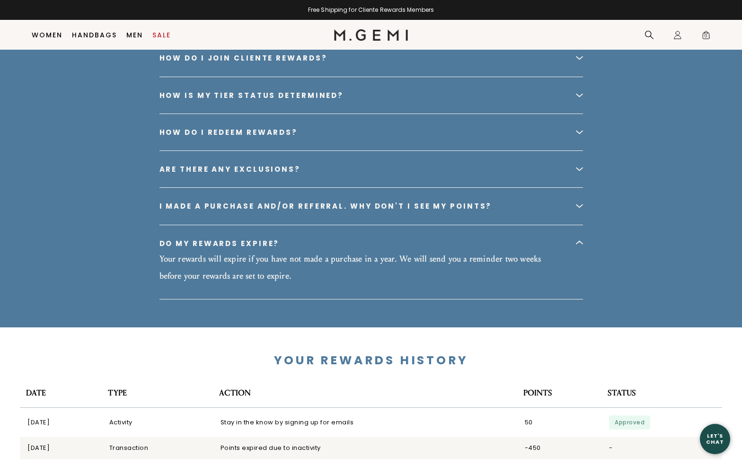
scroll to position [1876, 0]
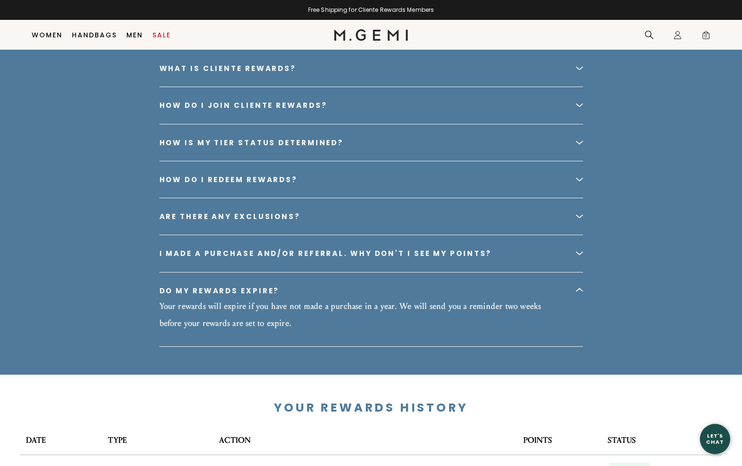
click at [239, 105] on div "How do I join Cliente Rewards?" at bounding box center [244, 105] width 168 height 8
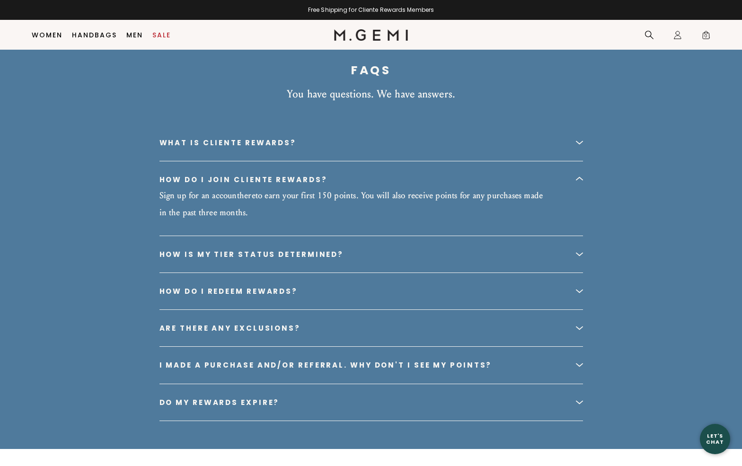
scroll to position [1772, 0]
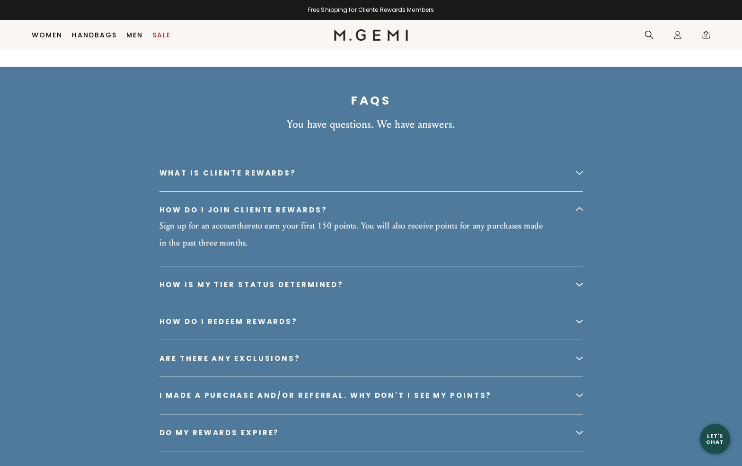
click at [284, 315] on div "How do I redeem rewards?" at bounding box center [372, 321] width 424 height 36
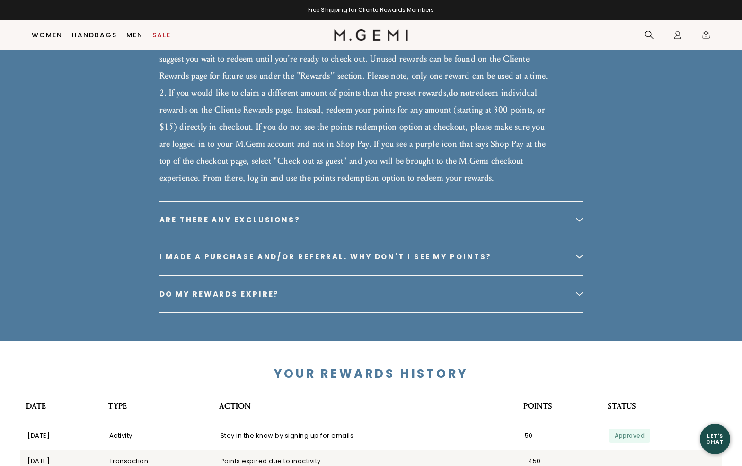
scroll to position [2103, 0]
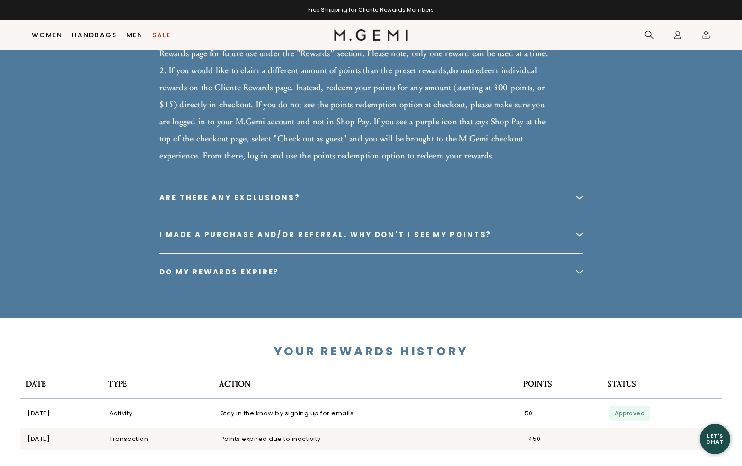
scroll to position [2059, 0]
